Goal: Find specific page/section

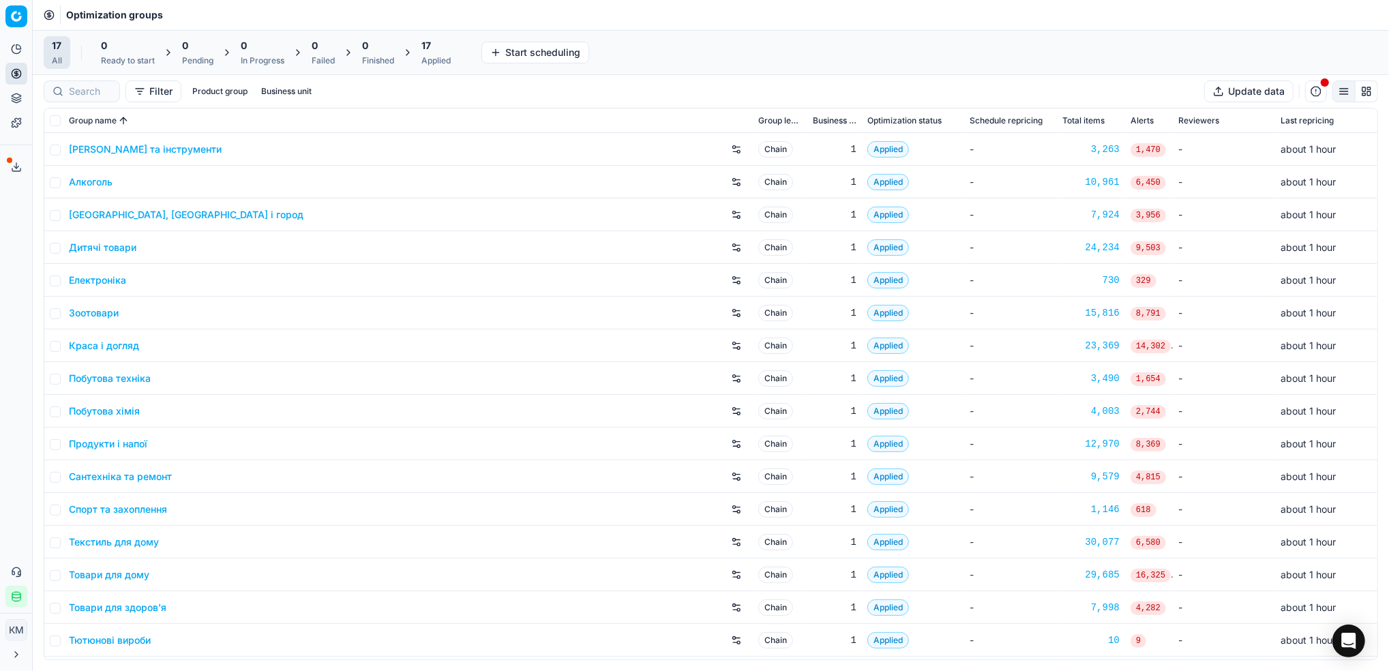
click at [97, 344] on link "Краса і догляд" at bounding box center [104, 346] width 70 height 14
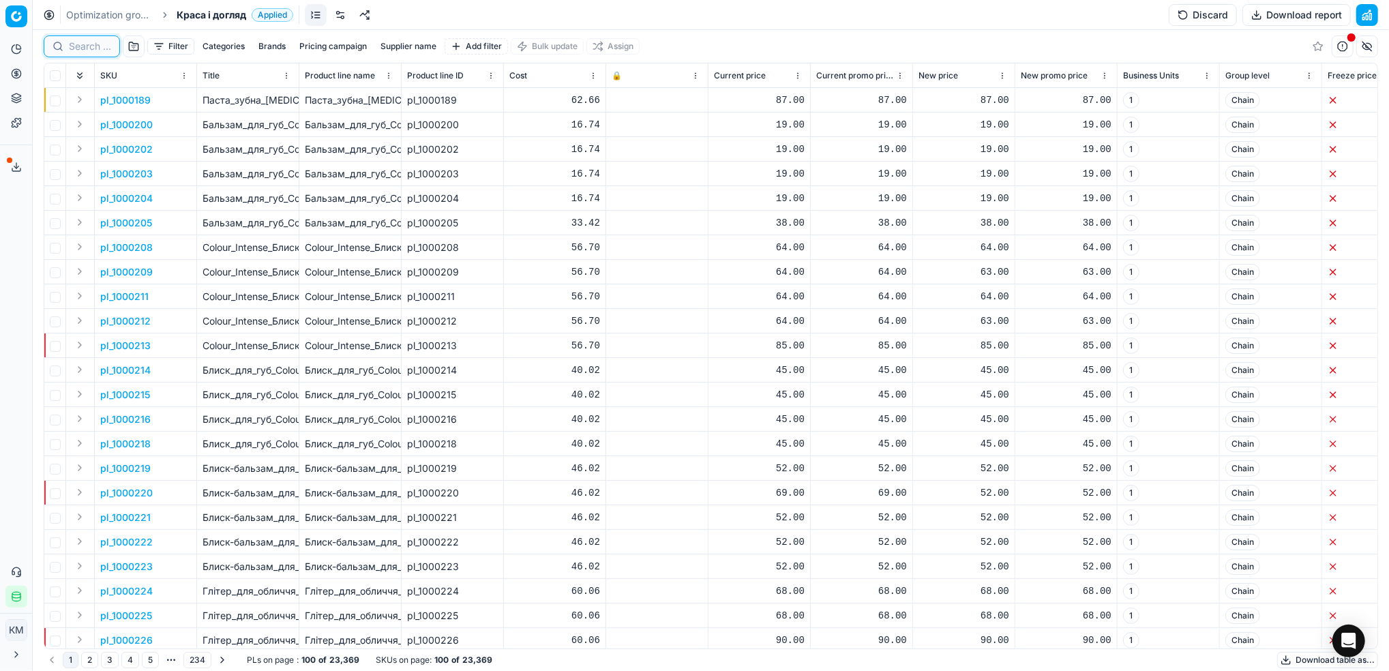
click at [86, 50] on input at bounding box center [90, 47] width 42 height 14
paste input "418174"
type input "418174"
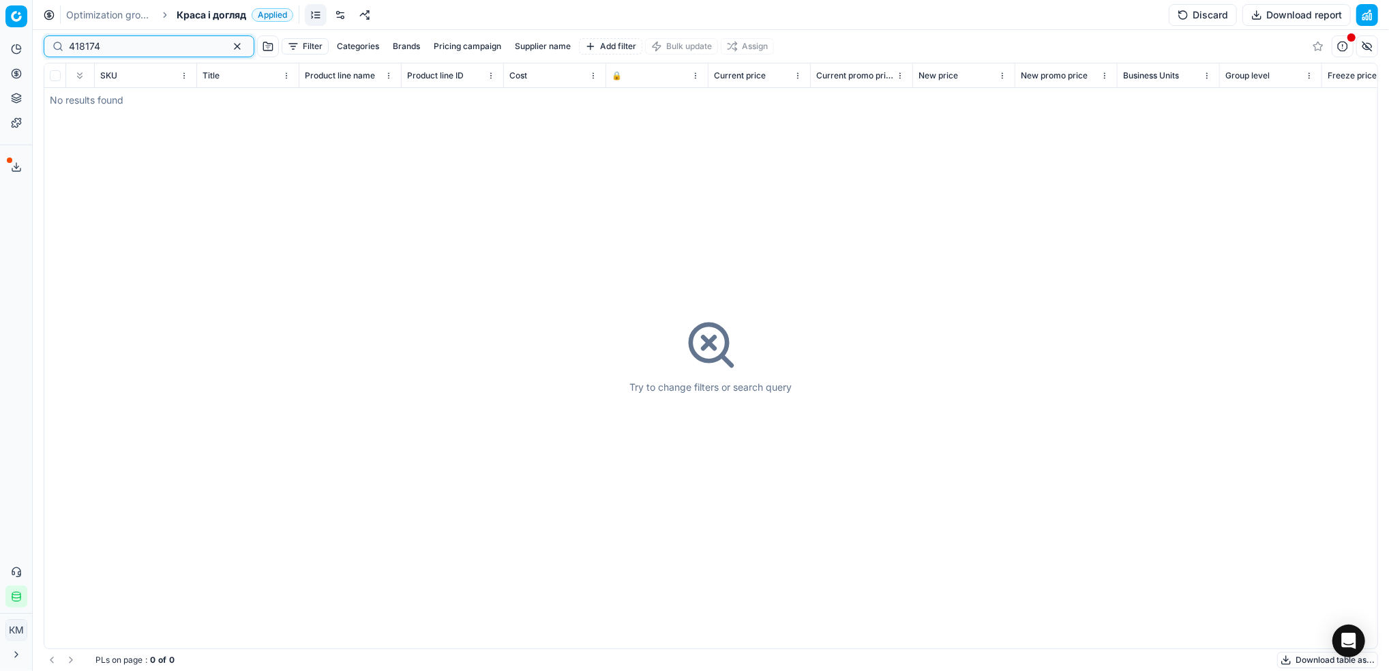
click at [183, 50] on input "418174" at bounding box center [143, 47] width 149 height 14
